Goal: Task Accomplishment & Management: Complete application form

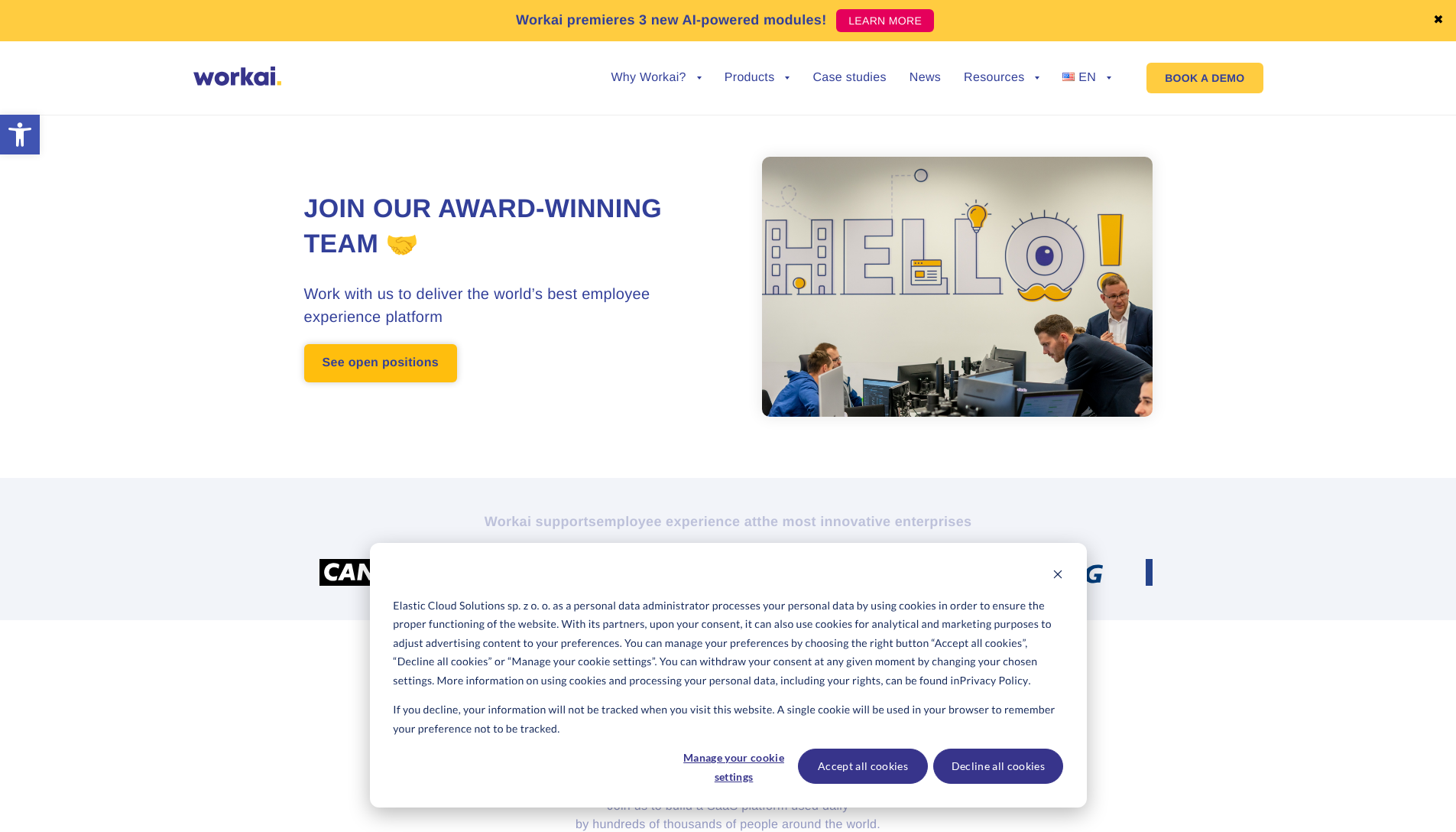
click at [400, 368] on link "See open positions" at bounding box center [380, 363] width 153 height 38
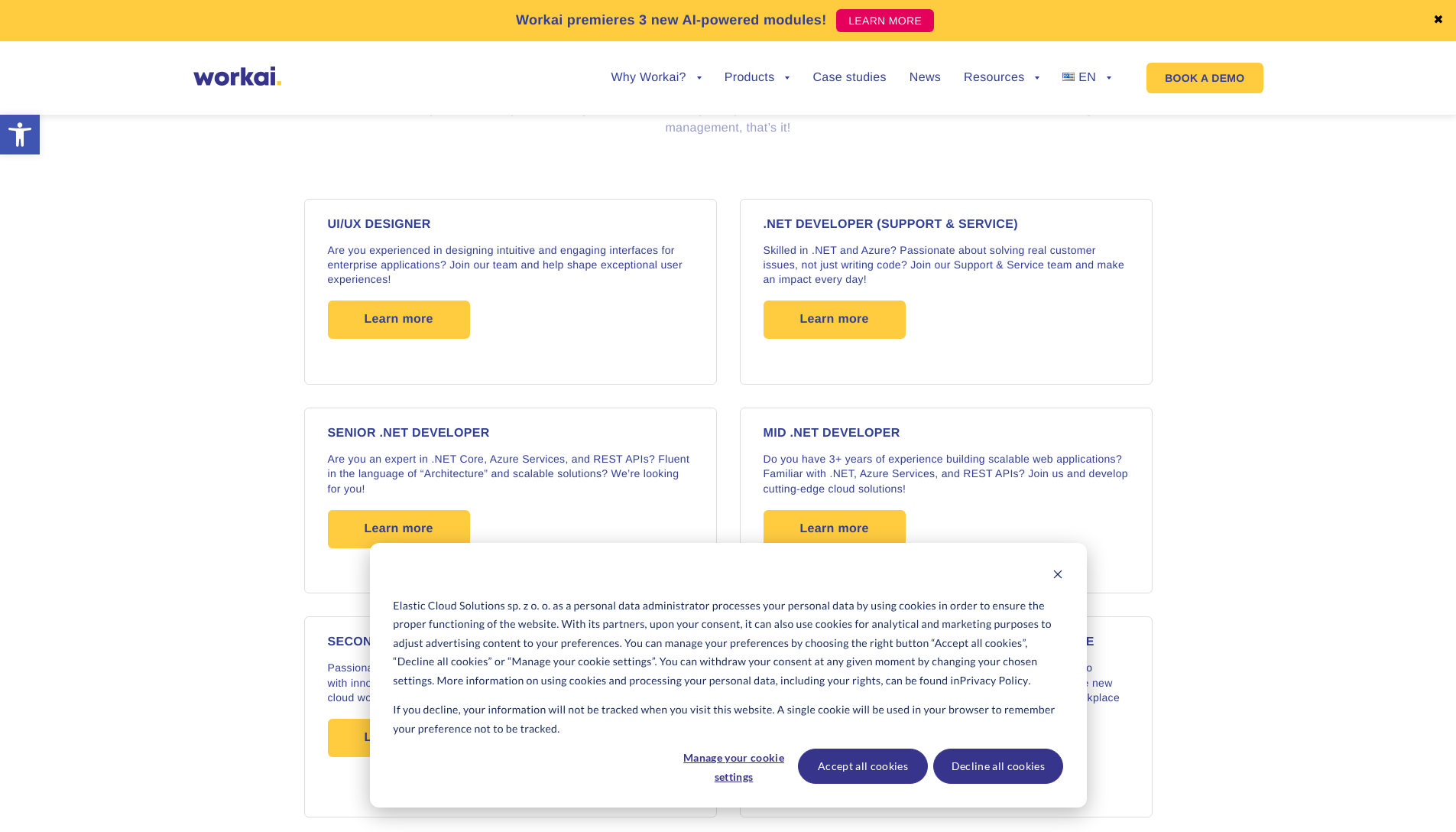
scroll to position [1221, 0]
click at [1008, 767] on button "Decline all cookies" at bounding box center [998, 766] width 130 height 35
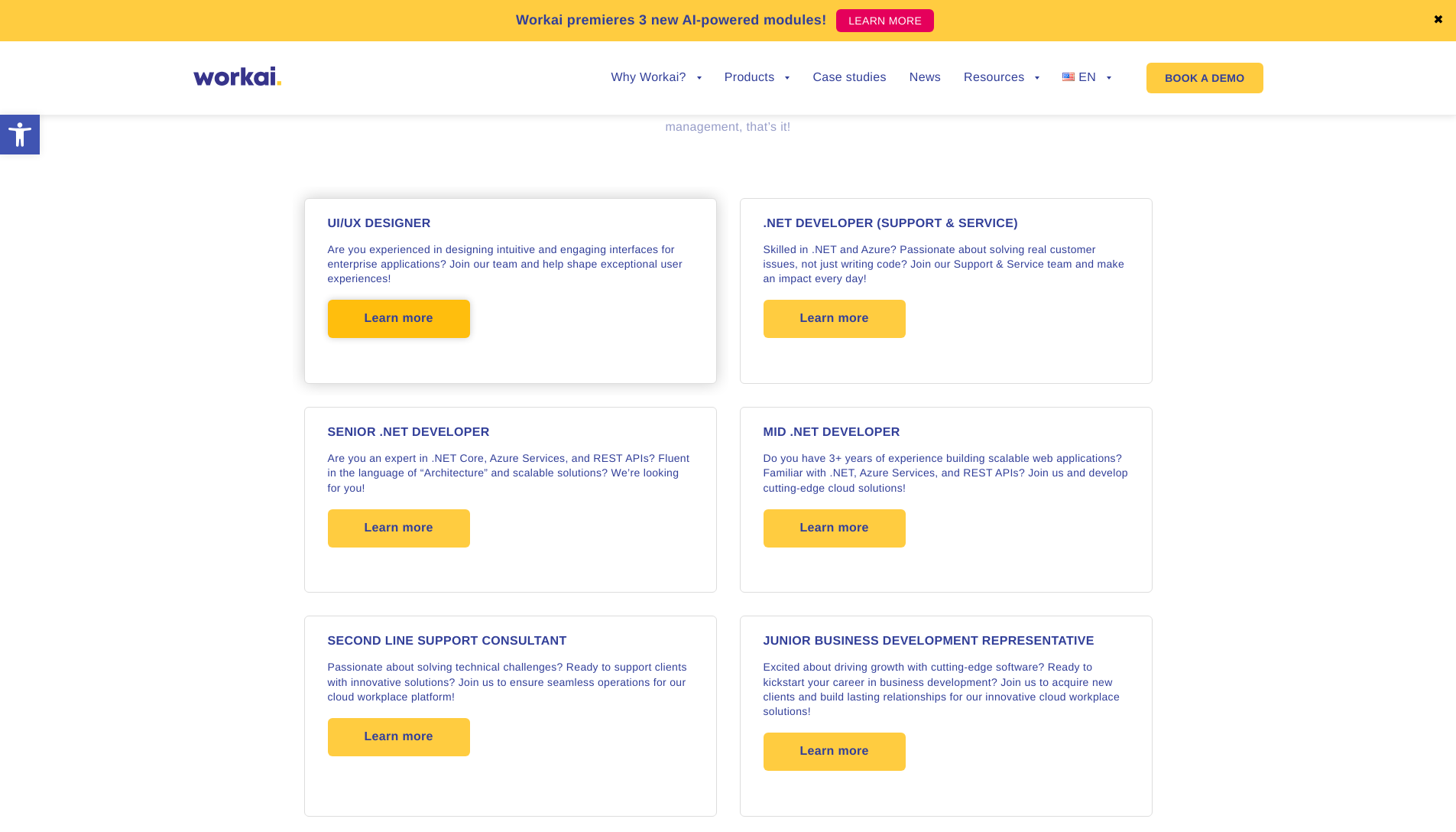
click at [430, 309] on span "Learn more" at bounding box center [398, 318] width 69 height 38
